Goal: Task Accomplishment & Management: Use online tool/utility

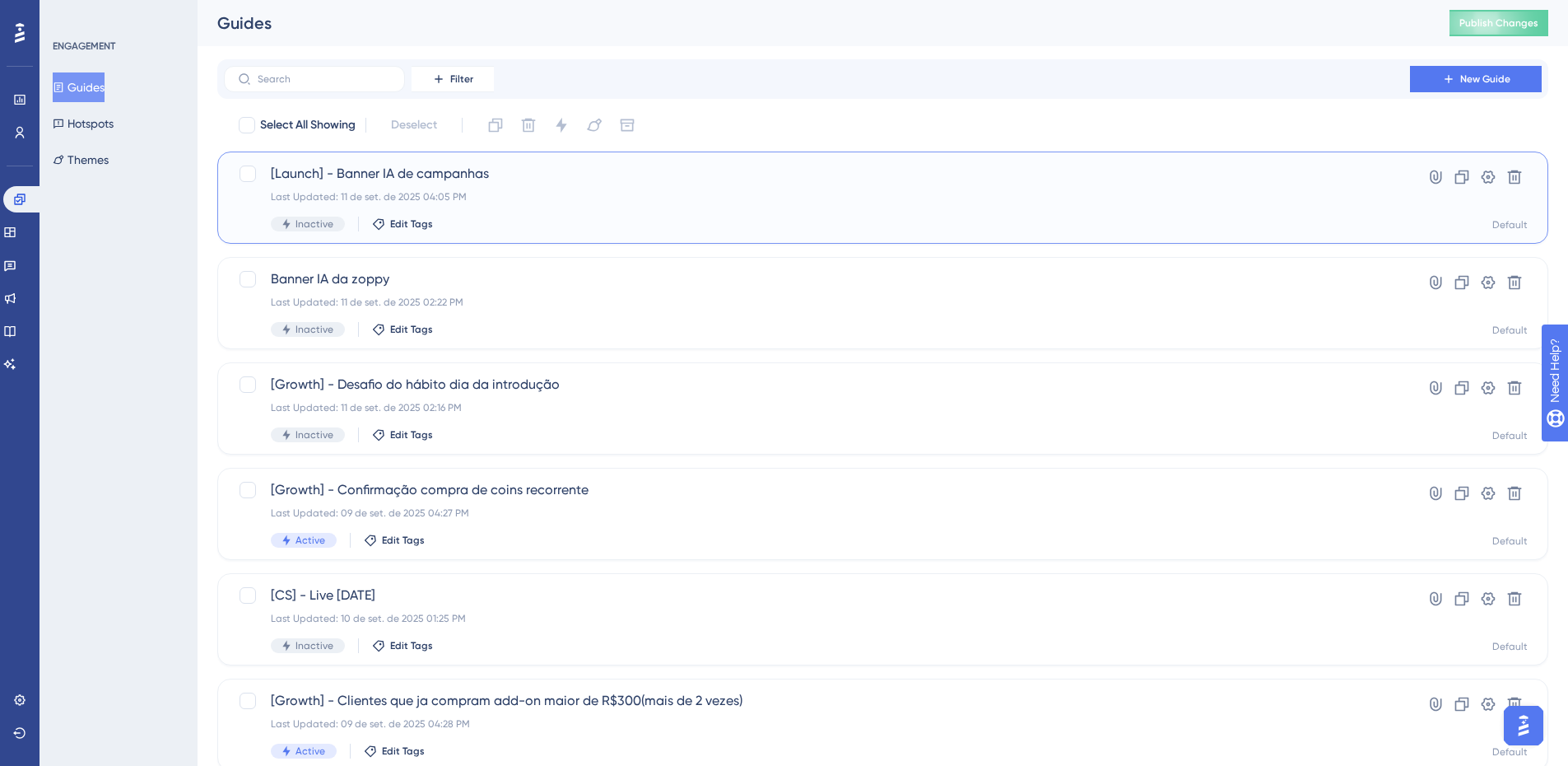
click at [523, 173] on span "[Launch] - Banner IA de campanhas" at bounding box center [816, 173] width 1092 height 20
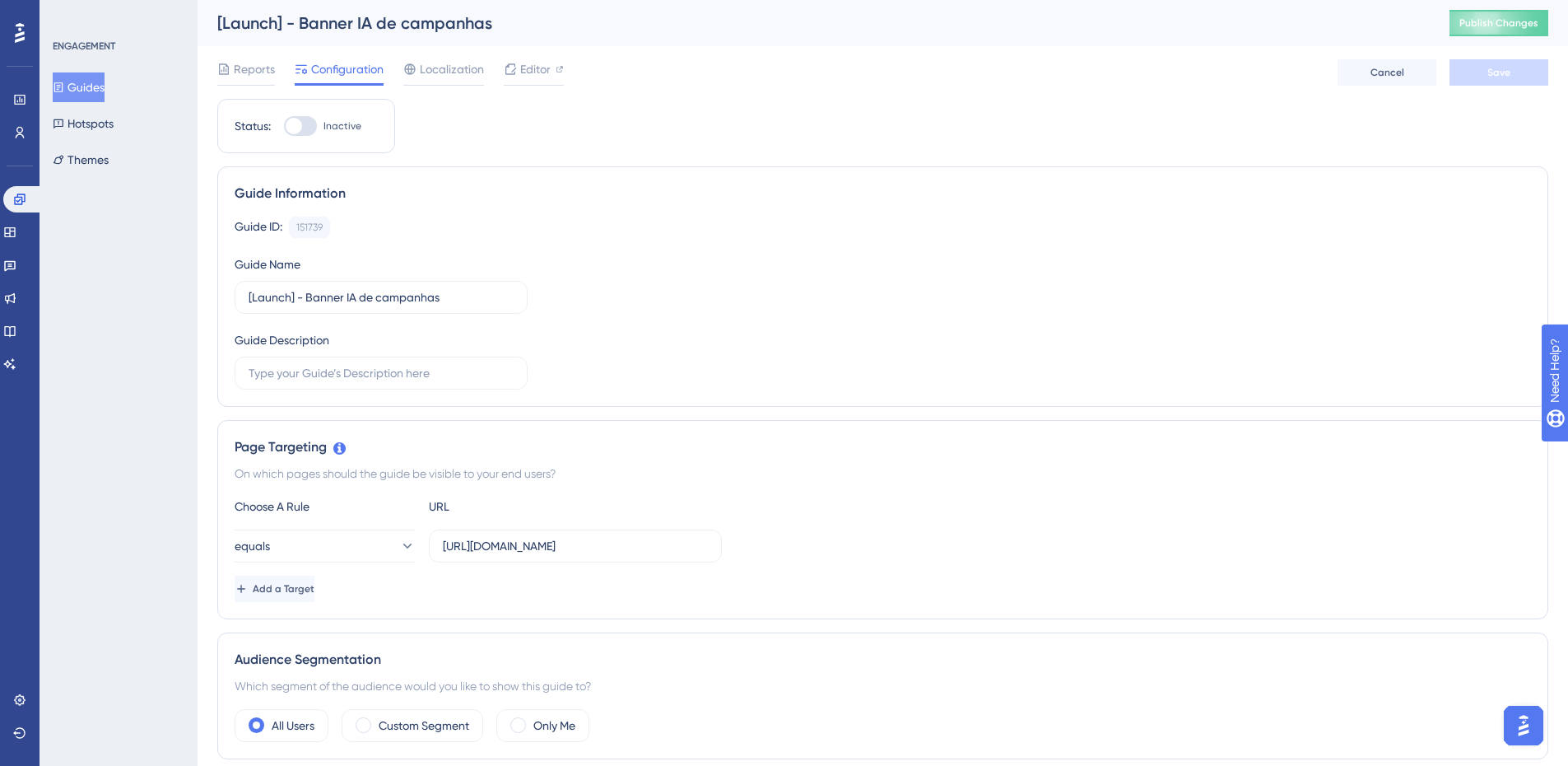
click at [93, 96] on button "Guides" at bounding box center [78, 87] width 52 height 30
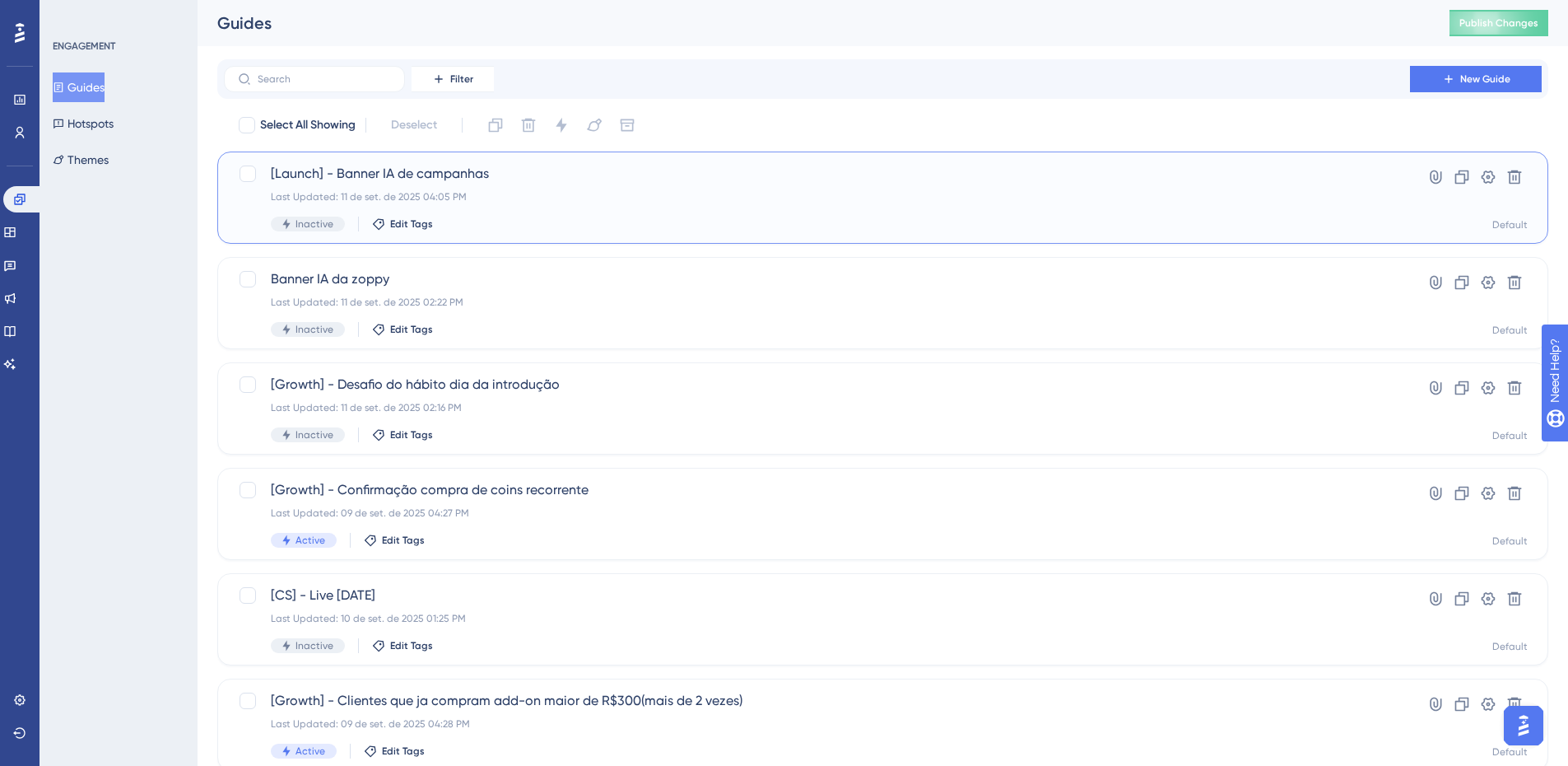
click at [612, 216] on div "[Launch] - Banner IA de campanhas Last Updated: 11 de set. de 2025 04:05 PM Ina…" at bounding box center [816, 197] width 1092 height 67
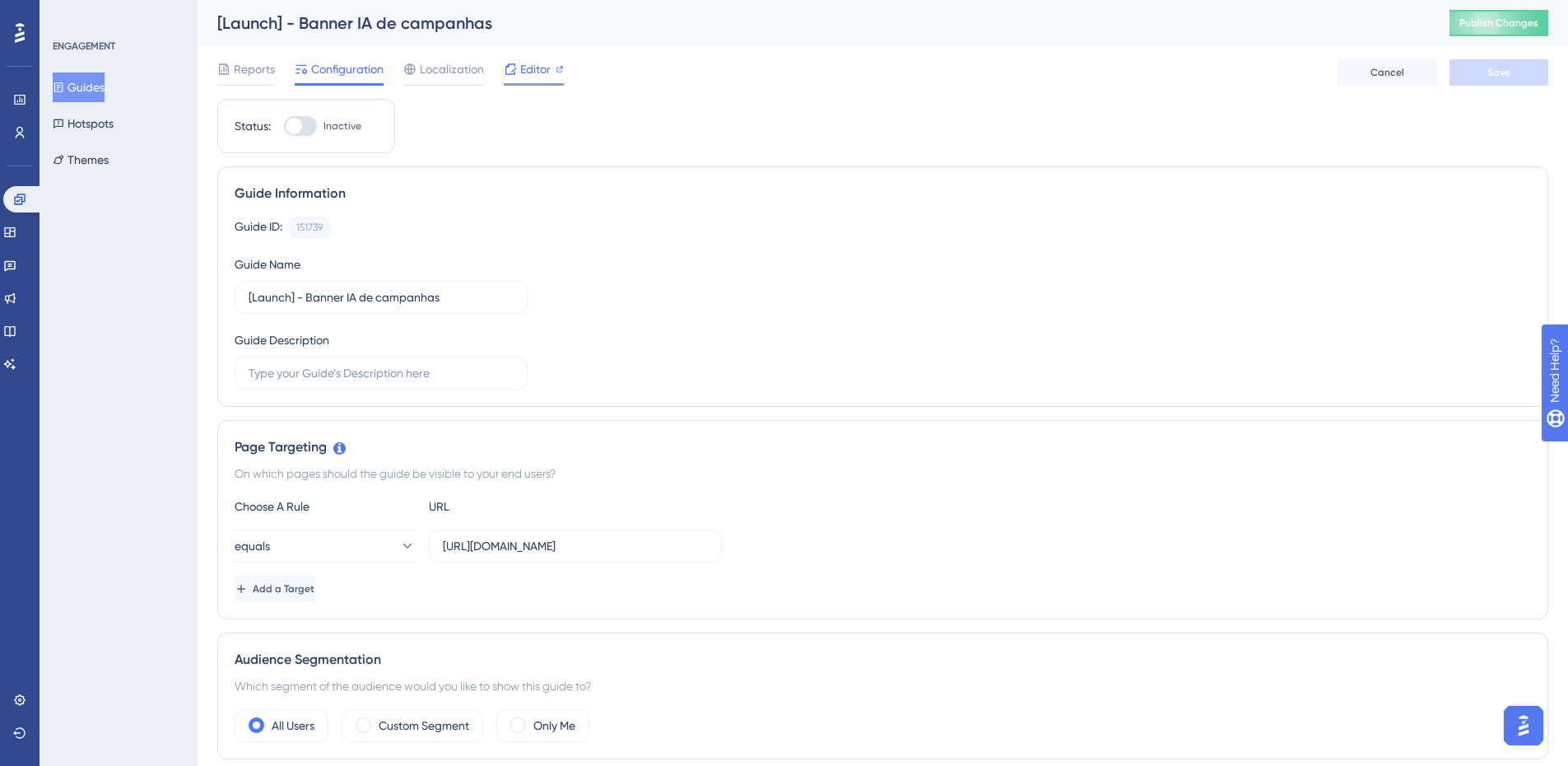
click at [531, 70] on span "Editor" at bounding box center [535, 69] width 31 height 20
click at [100, 90] on button "Guides" at bounding box center [78, 87] width 52 height 30
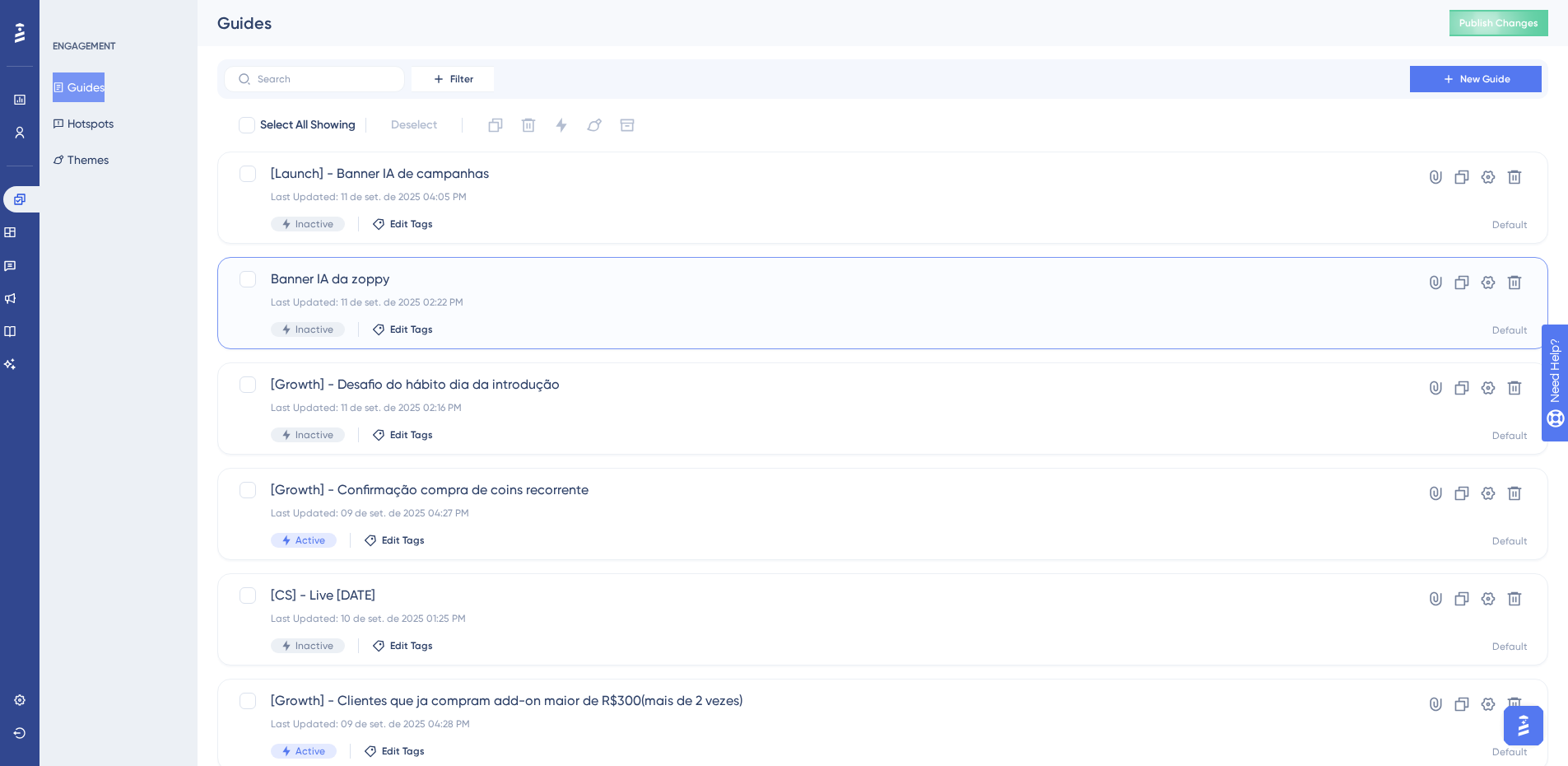
click at [483, 294] on div "Banner IA da zoppy Last Updated: 11 de set. de 2025 02:22 PM Inactive Edit Tags" at bounding box center [816, 303] width 1092 height 67
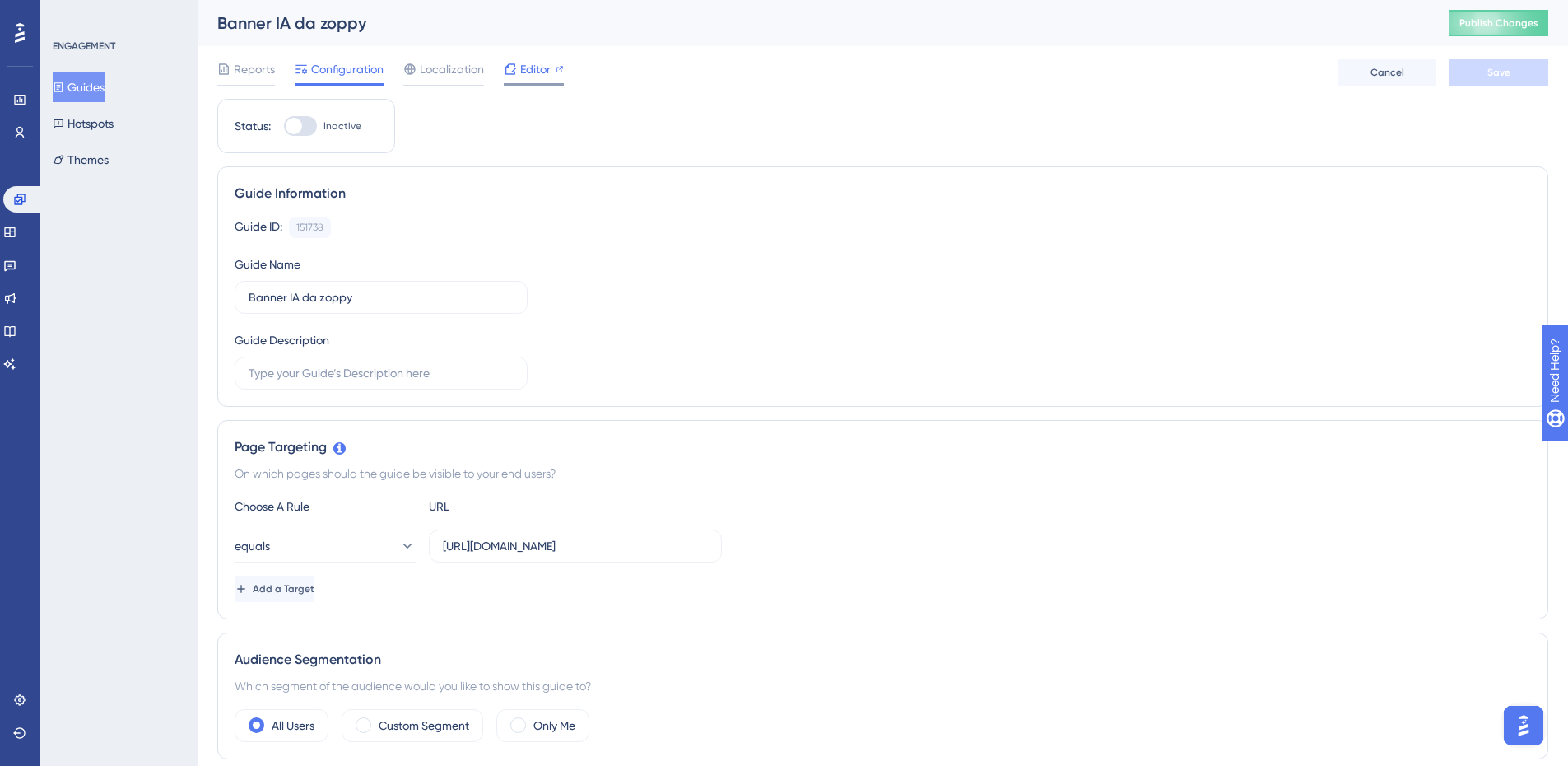
click at [524, 69] on span "Editor" at bounding box center [535, 69] width 31 height 20
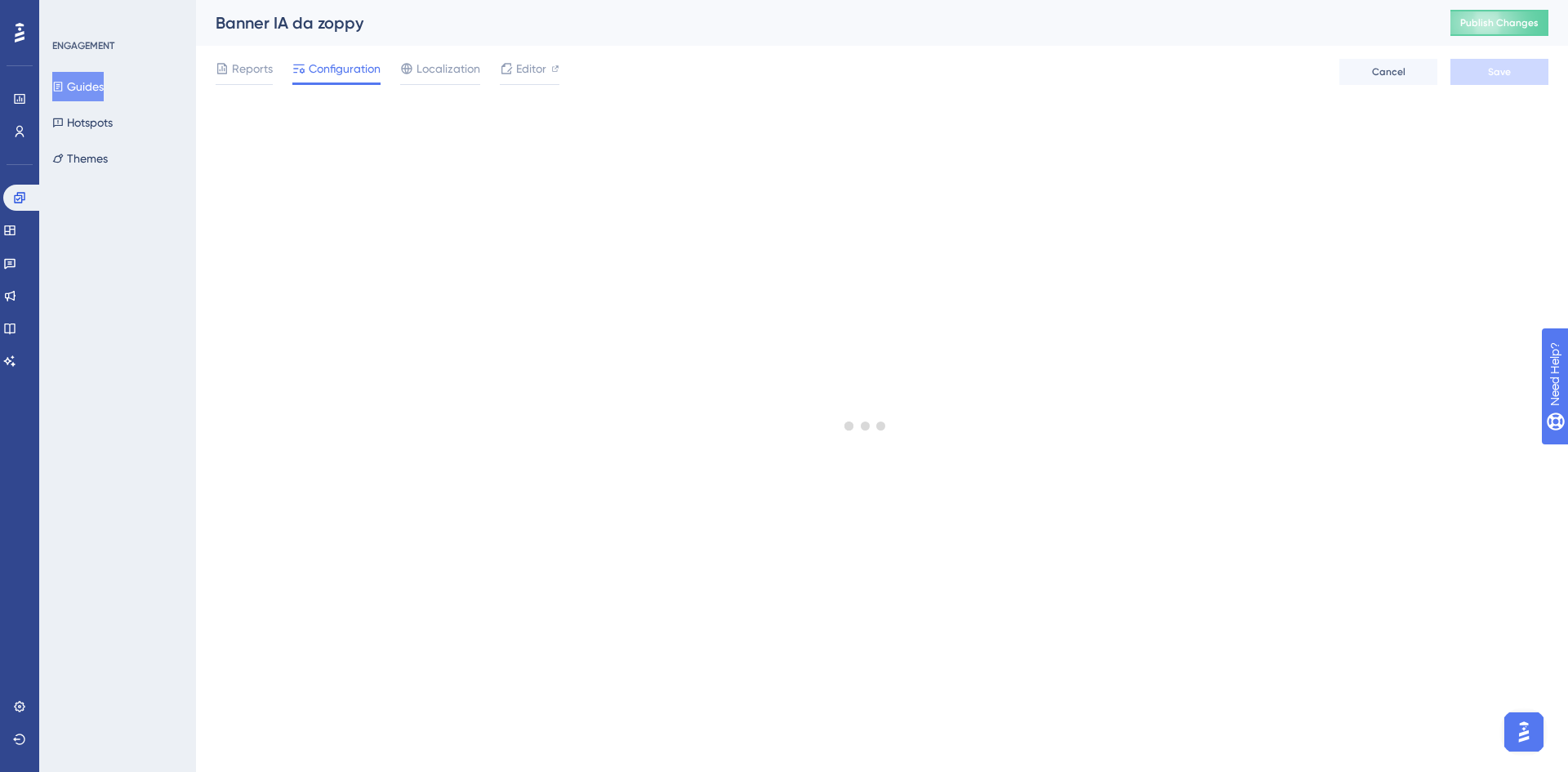
click at [104, 86] on button "Guides" at bounding box center [77, 87] width 51 height 29
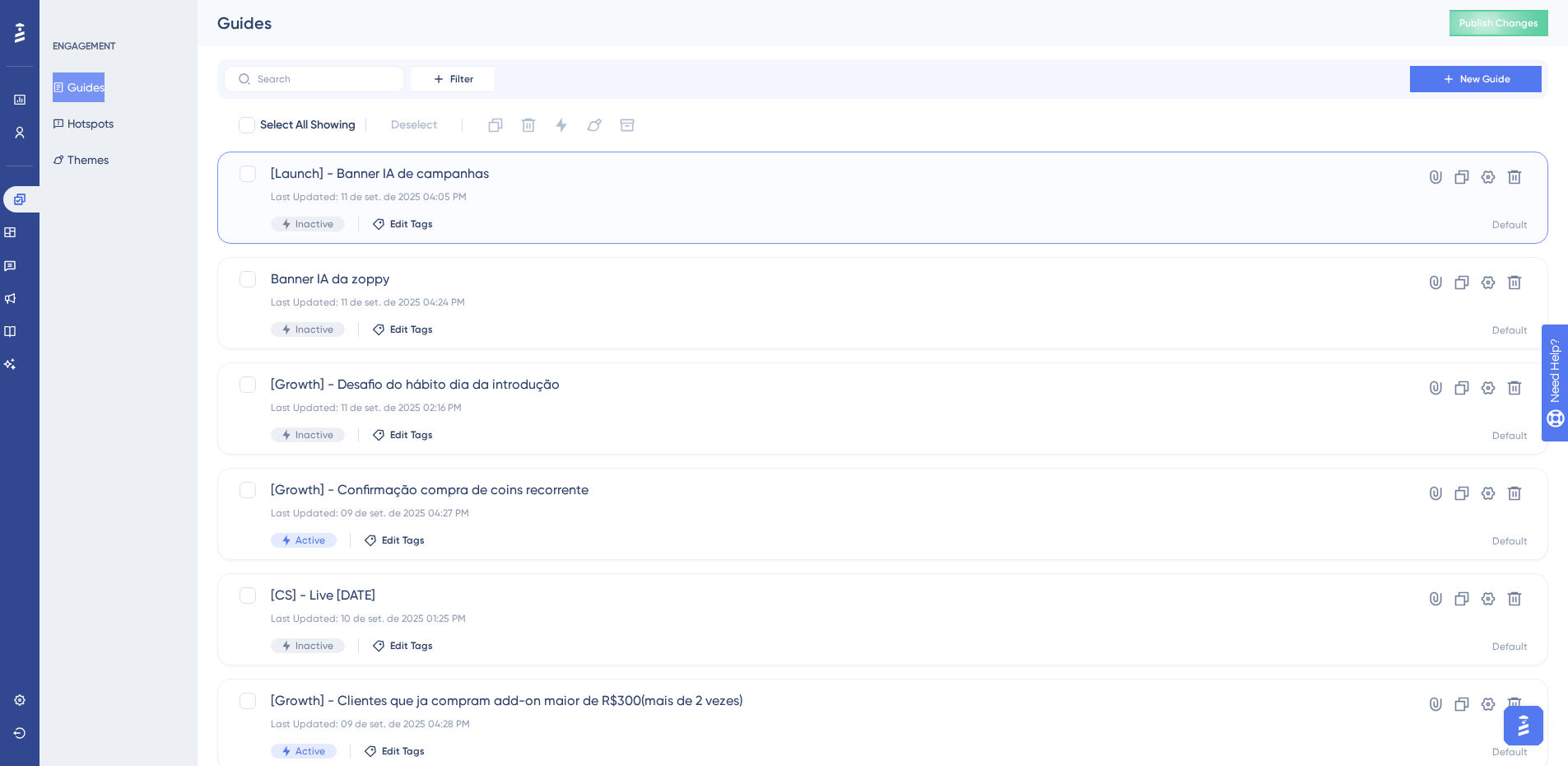
click at [494, 200] on div "Last Updated: 11 de set. de 2025 04:05 PM" at bounding box center [816, 197] width 1092 height 13
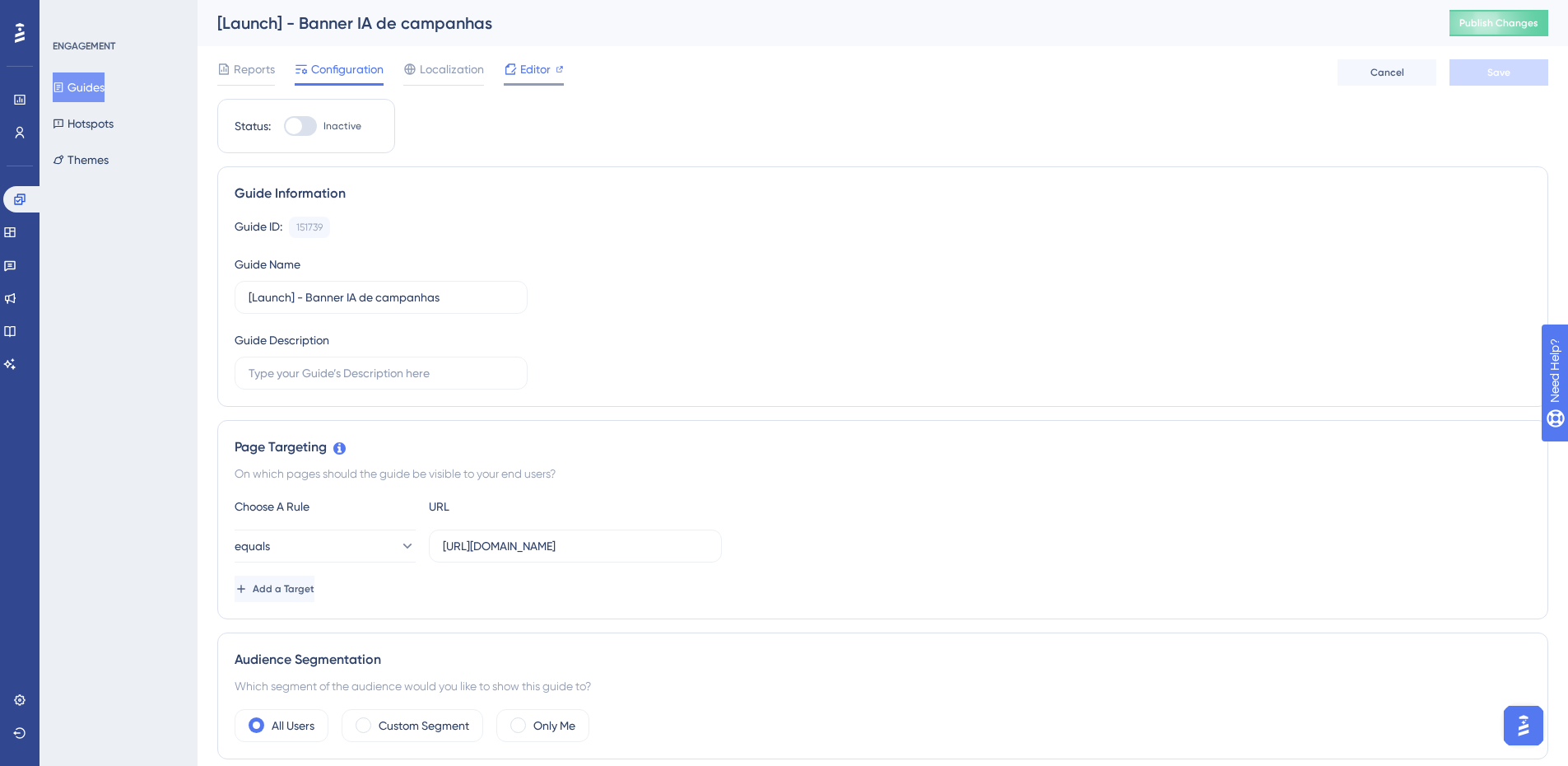
click at [531, 63] on span "Editor" at bounding box center [535, 69] width 31 height 20
